Goal: Task Accomplishment & Management: Manage account settings

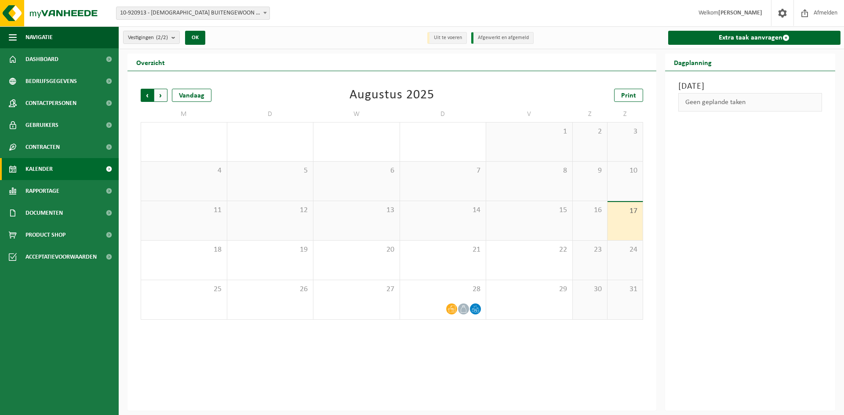
click at [164, 94] on span "Volgende" at bounding box center [160, 95] width 13 height 13
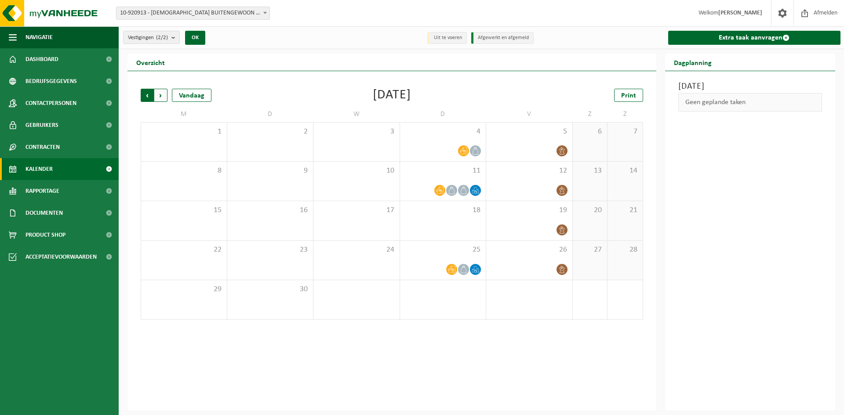
click at [162, 93] on span "Volgende" at bounding box center [160, 95] width 13 height 13
click at [161, 93] on span "Volgende" at bounding box center [160, 95] width 13 height 13
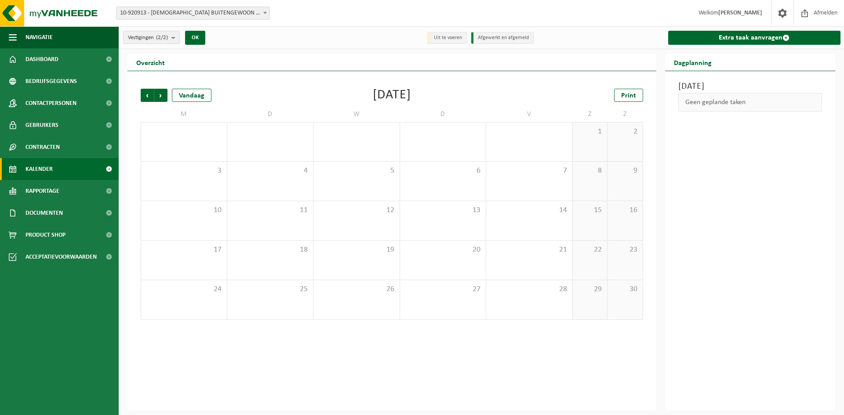
click at [161, 93] on span "Volgende" at bounding box center [160, 95] width 13 height 13
click at [146, 93] on span "Vorige" at bounding box center [147, 95] width 13 height 13
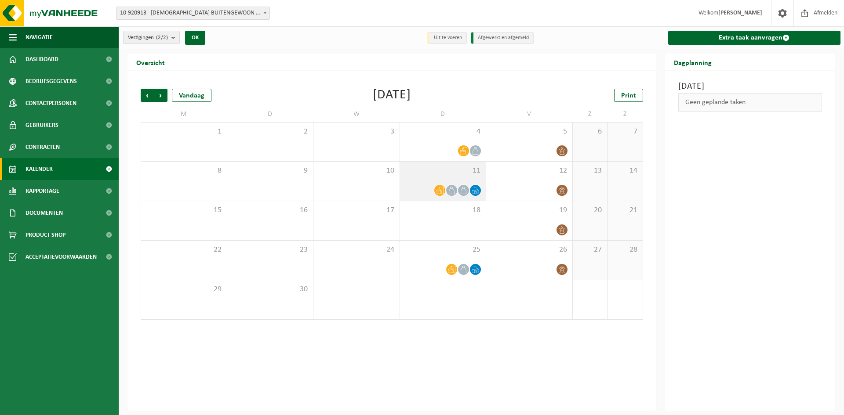
click at [457, 190] on div at bounding box center [452, 191] width 12 height 12
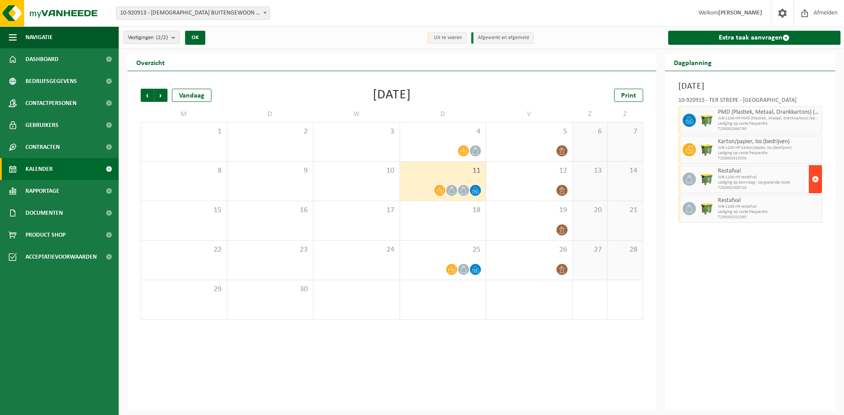
click at [816, 179] on span "button" at bounding box center [815, 180] width 7 height 18
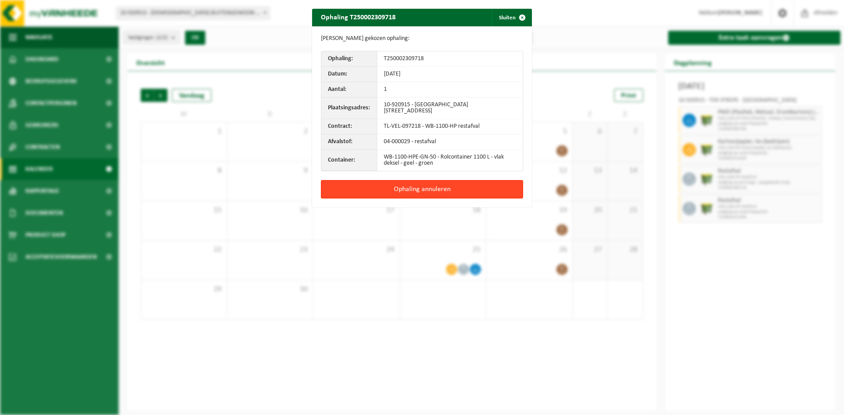
click at [441, 192] on button "Ophaling annuleren" at bounding box center [422, 189] width 202 height 18
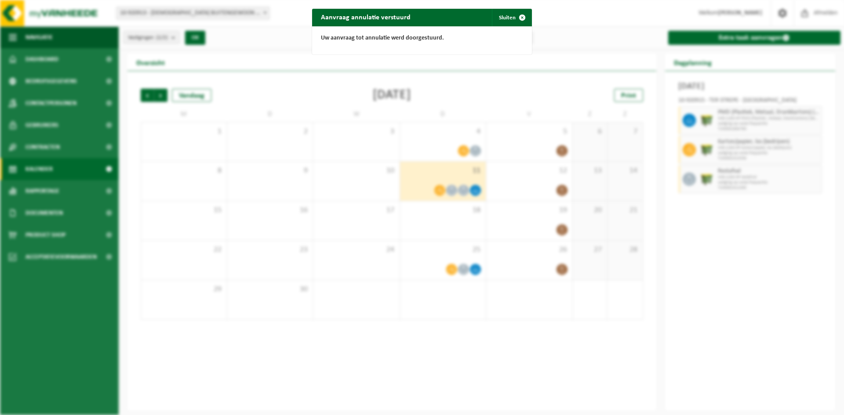
click at [469, 335] on div "Aanvraag annulatie verstuurd Sluiten Uw aanvraag tot annulatie werd doorgestuur…" at bounding box center [422, 207] width 844 height 415
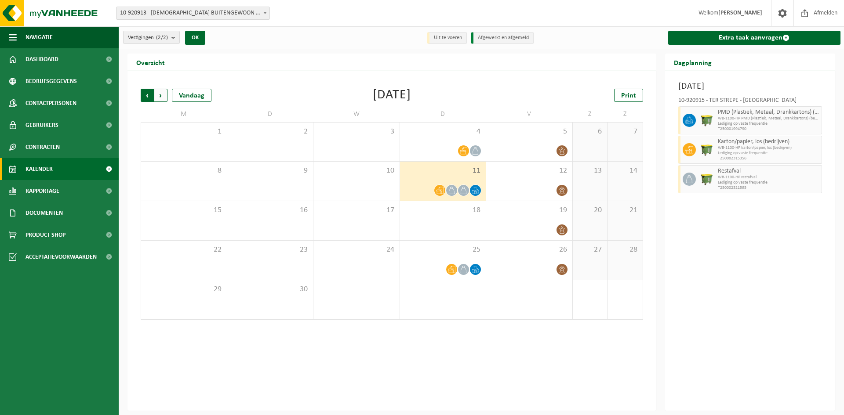
click at [164, 90] on span "Volgende" at bounding box center [160, 95] width 13 height 13
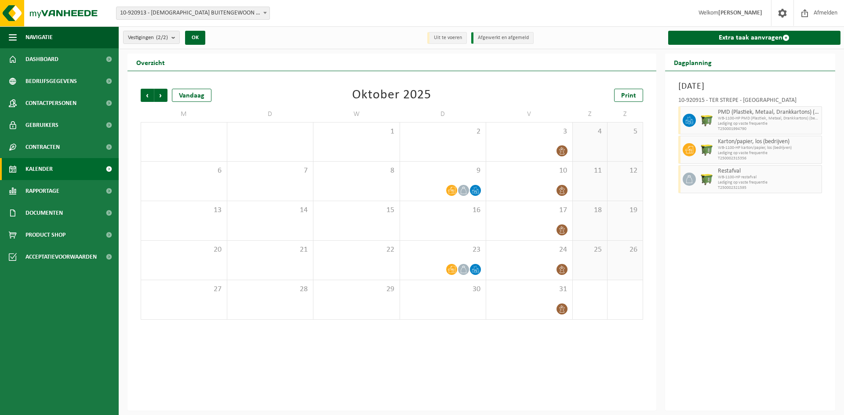
click at [164, 90] on span "Volgende" at bounding box center [160, 95] width 13 height 13
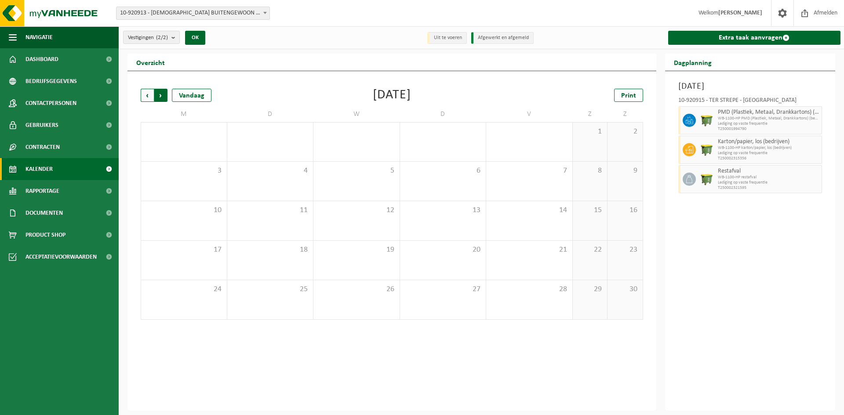
click at [146, 94] on span "Vorige" at bounding box center [147, 95] width 13 height 13
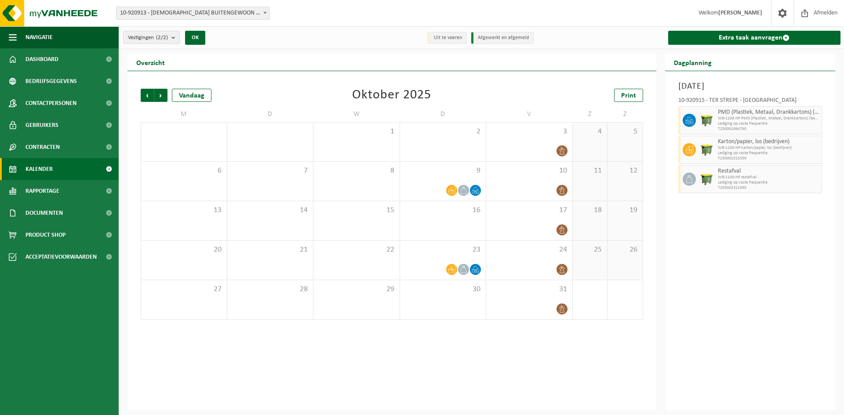
click at [146, 94] on span "Vorige" at bounding box center [147, 95] width 13 height 13
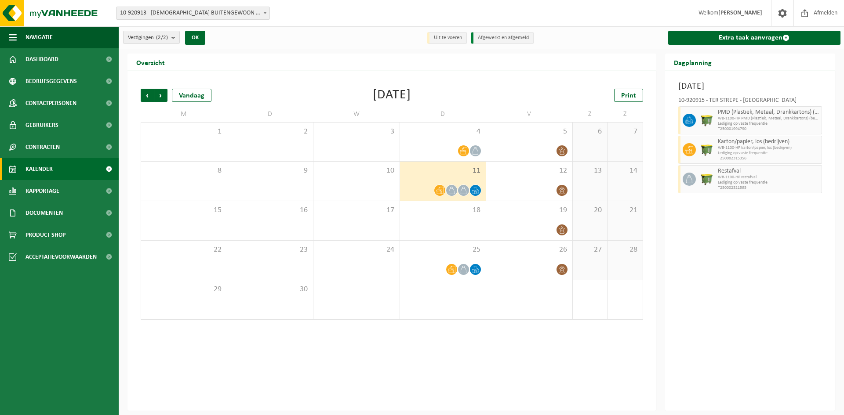
click at [146, 94] on span "Vorige" at bounding box center [147, 95] width 13 height 13
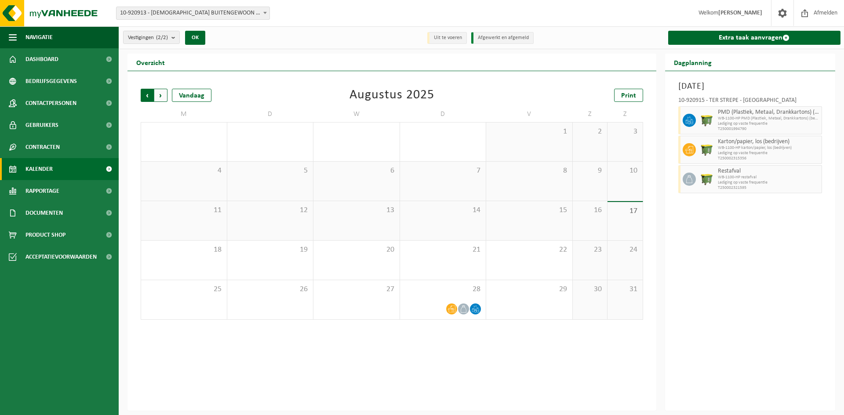
click at [162, 94] on span "Volgende" at bounding box center [160, 95] width 13 height 13
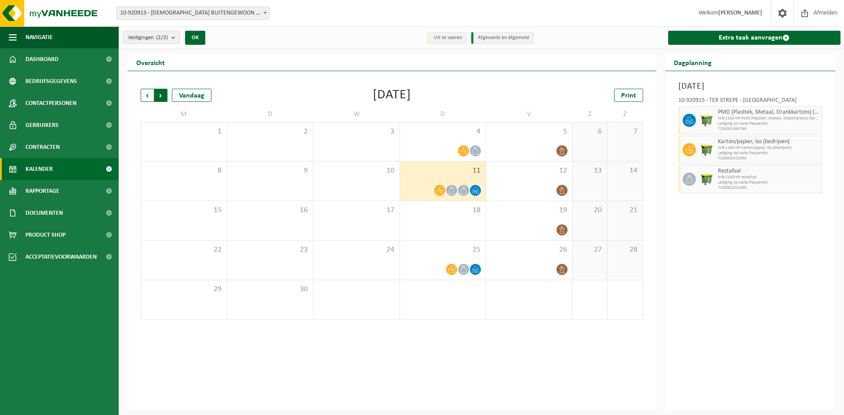
click at [146, 97] on span "Vorige" at bounding box center [147, 95] width 13 height 13
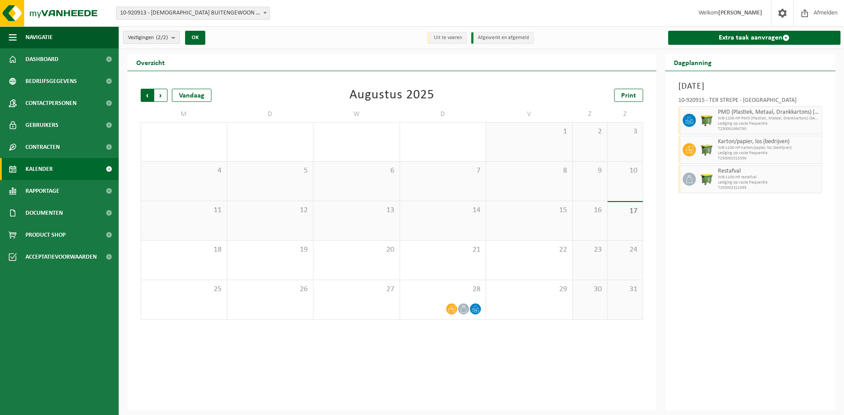
click at [164, 95] on span "Volgende" at bounding box center [160, 95] width 13 height 13
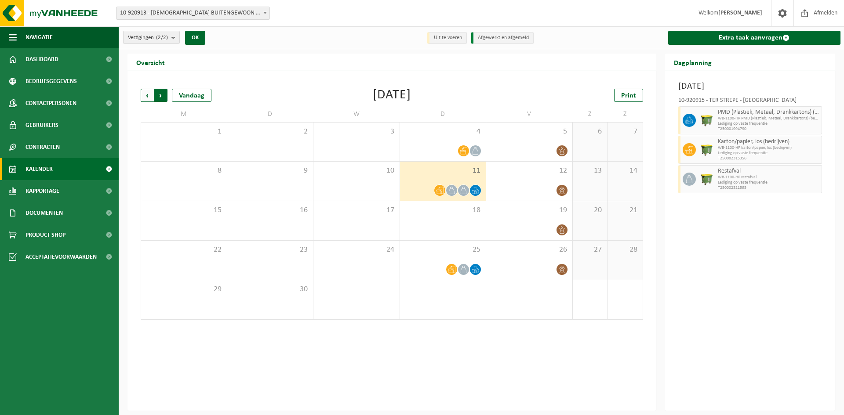
click at [147, 96] on span "Vorige" at bounding box center [147, 95] width 13 height 13
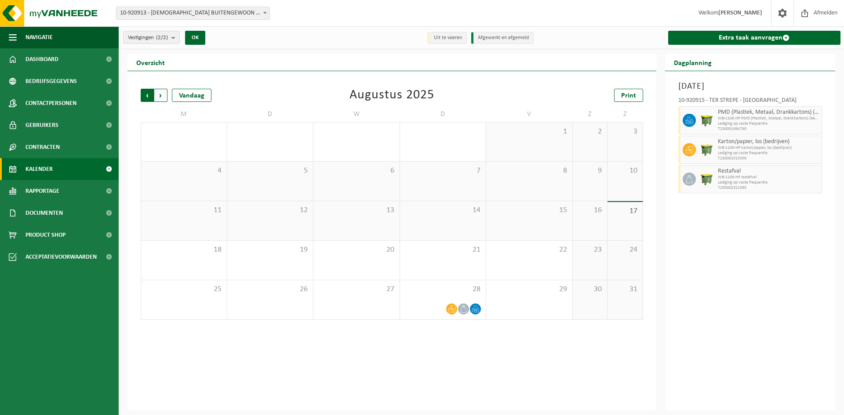
click at [162, 96] on span "Volgende" at bounding box center [160, 95] width 13 height 13
